Goal: Find specific page/section: Find specific page/section

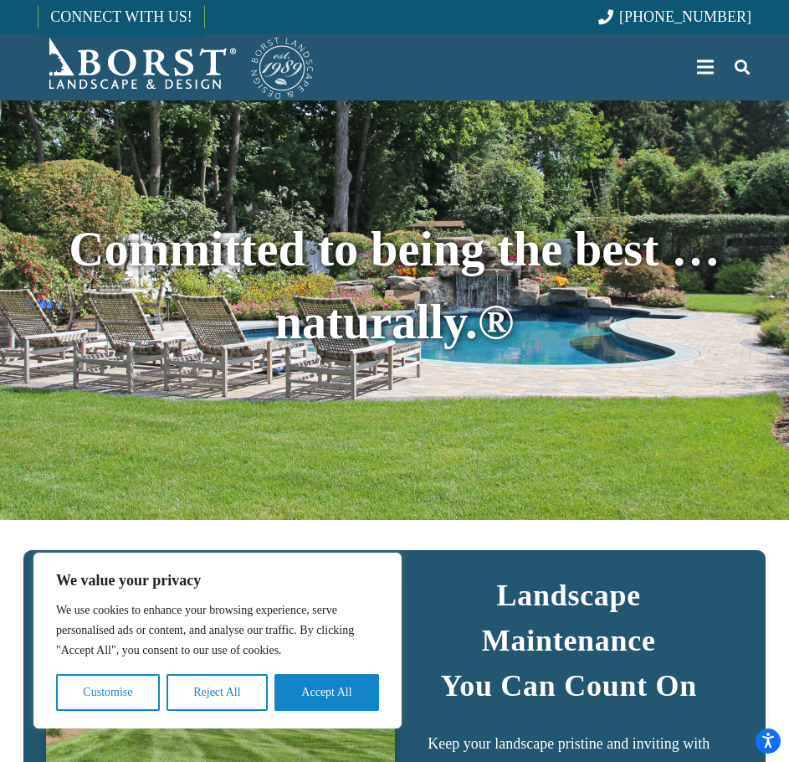
click at [701, 68] on div "Menu" at bounding box center [705, 67] width 17 height 3
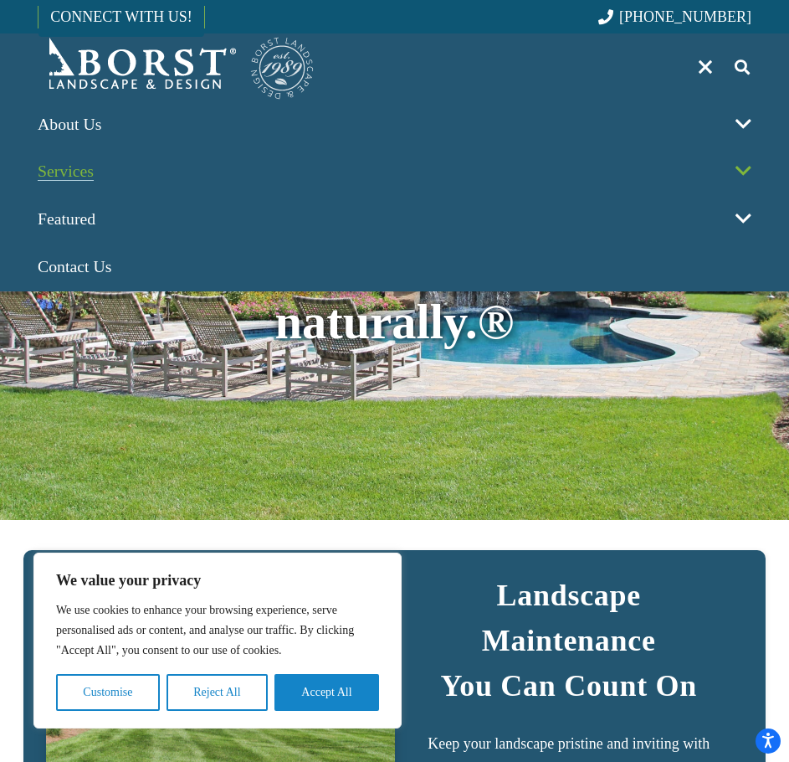
click at [304, 171] on link "Services" at bounding box center [394, 172] width 735 height 48
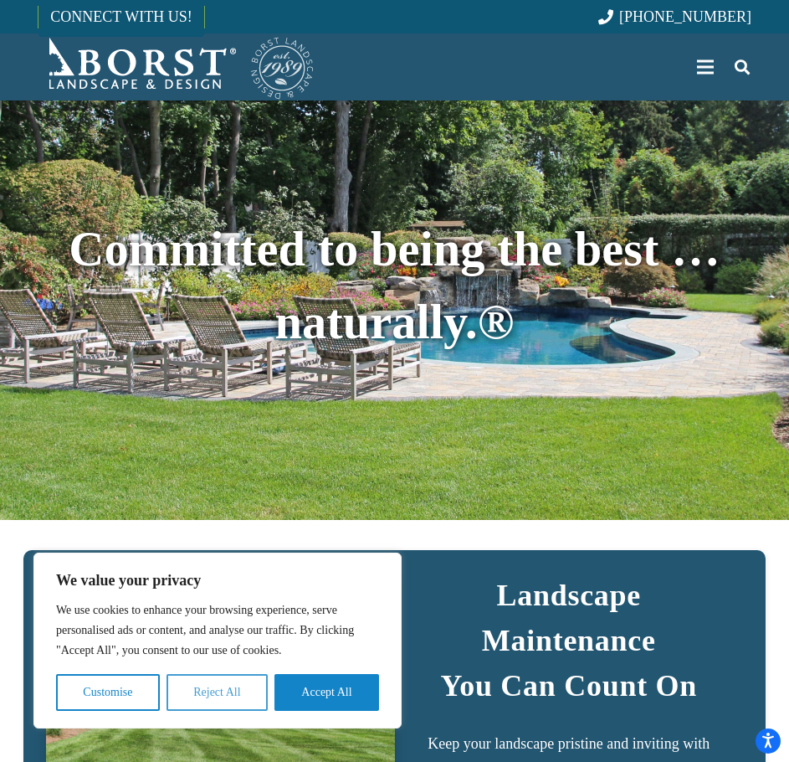
drag, startPoint x: 218, startPoint y: 700, endPoint x: 224, endPoint y: 694, distance: 8.9
click at [218, 700] on button "Reject All" at bounding box center [217, 692] width 101 height 37
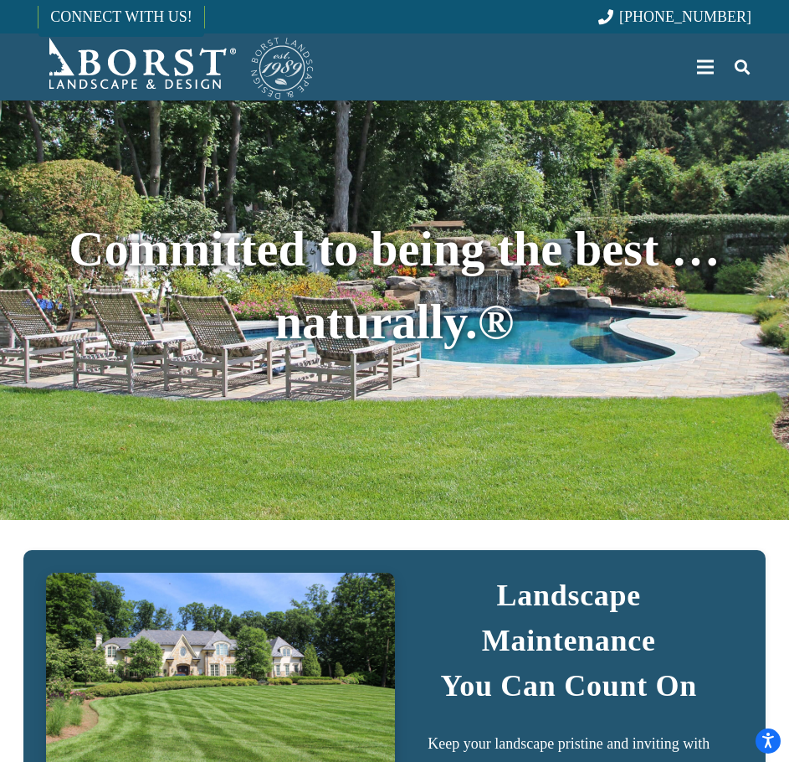
click at [712, 64] on div "Menu" at bounding box center [705, 67] width 17 height 42
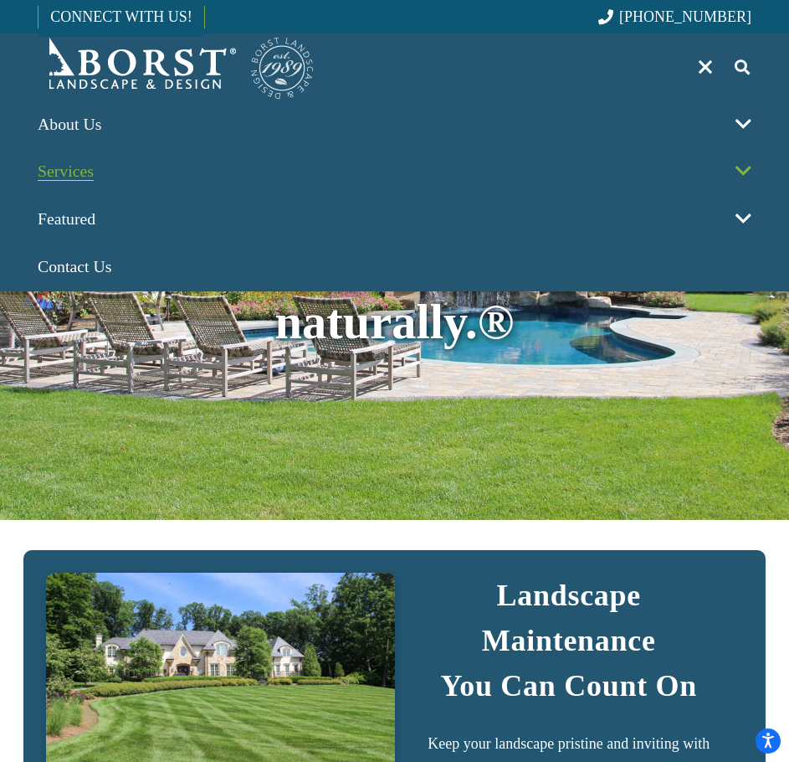
click at [747, 168] on span at bounding box center [743, 172] width 37 height 48
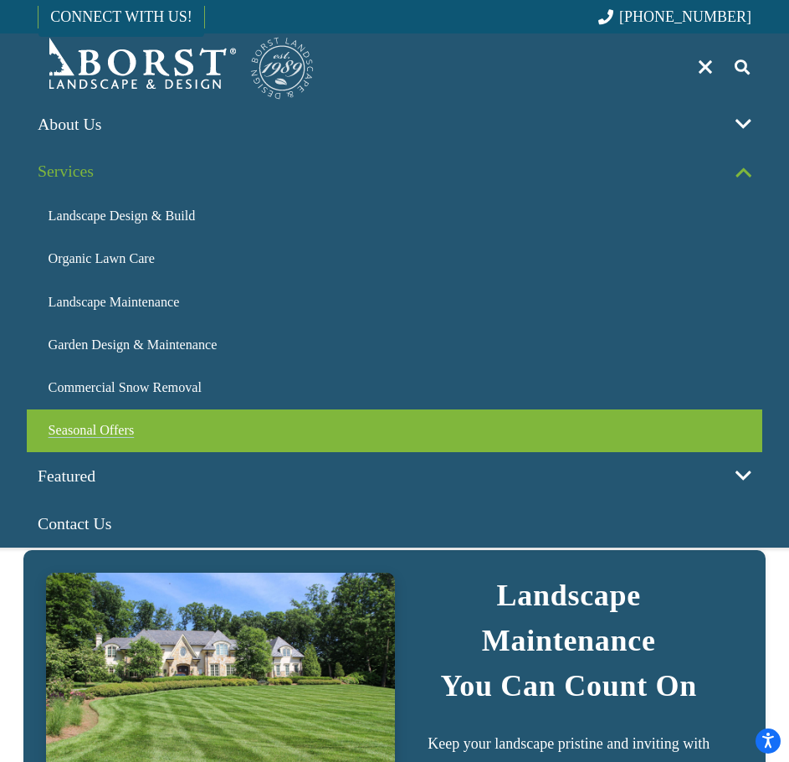
click at [123, 424] on span "Seasonal Offers" at bounding box center [92, 430] width 86 height 15
